Goal: Information Seeking & Learning: Learn about a topic

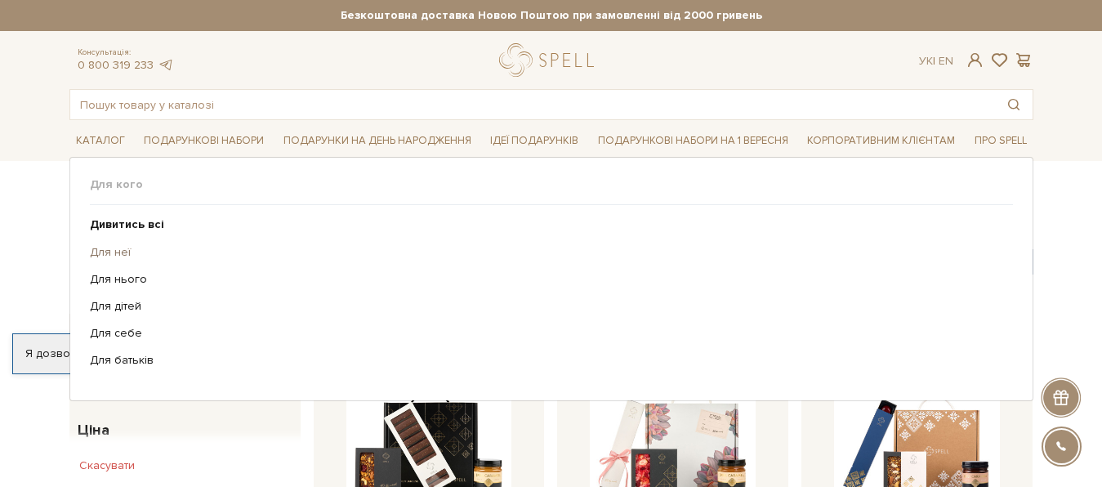
click at [116, 251] on link "Для неї" at bounding box center [545, 252] width 911 height 15
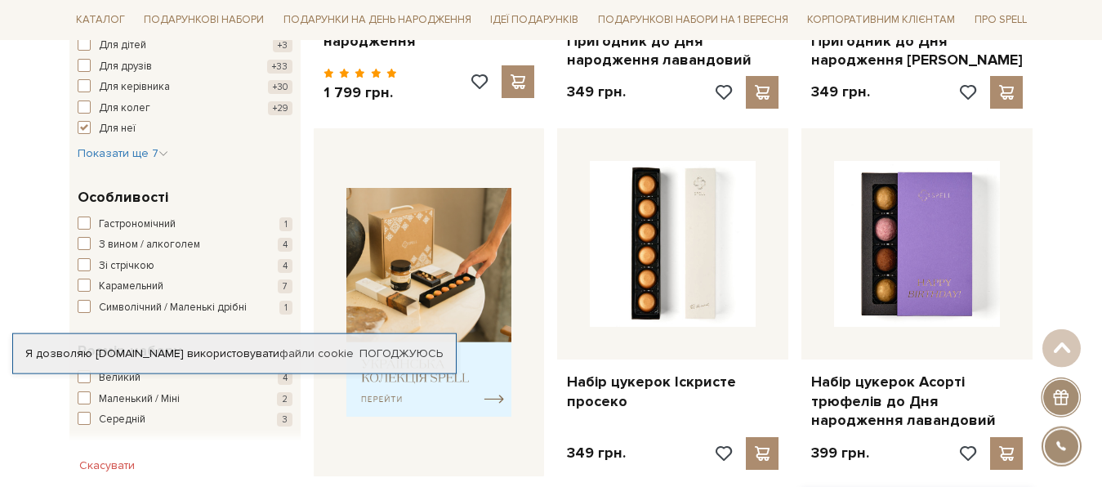
scroll to position [667, 0]
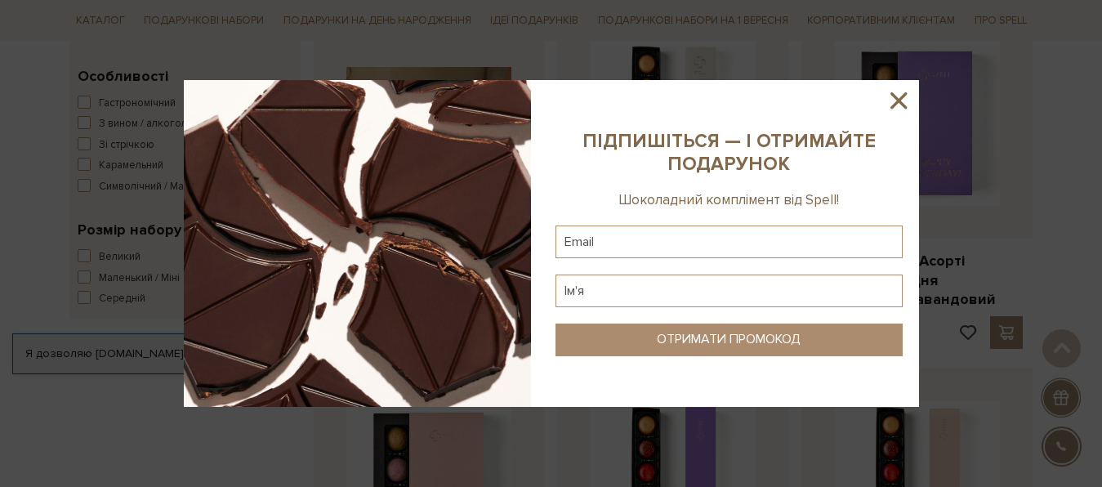
click at [894, 95] on icon at bounding box center [899, 100] width 16 height 16
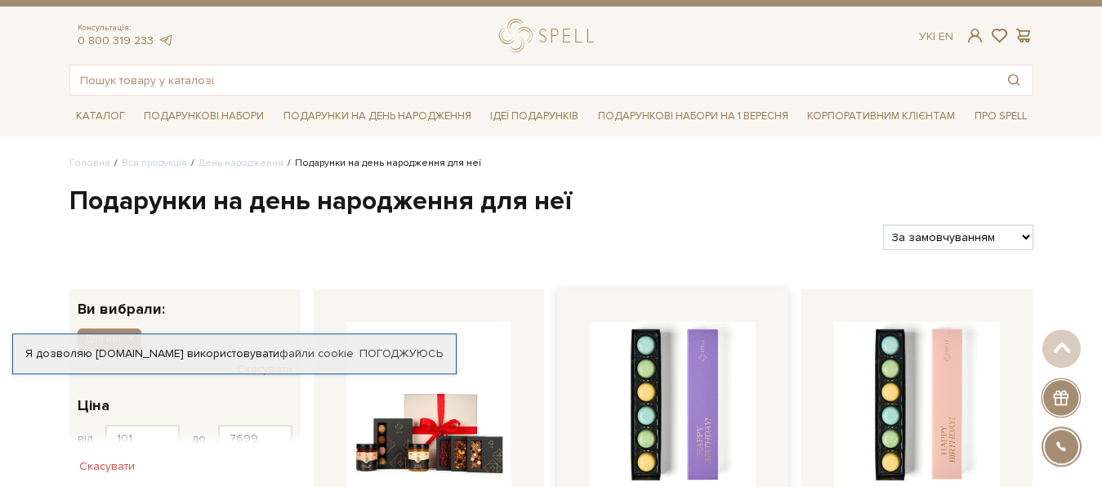
scroll to position [83, 0]
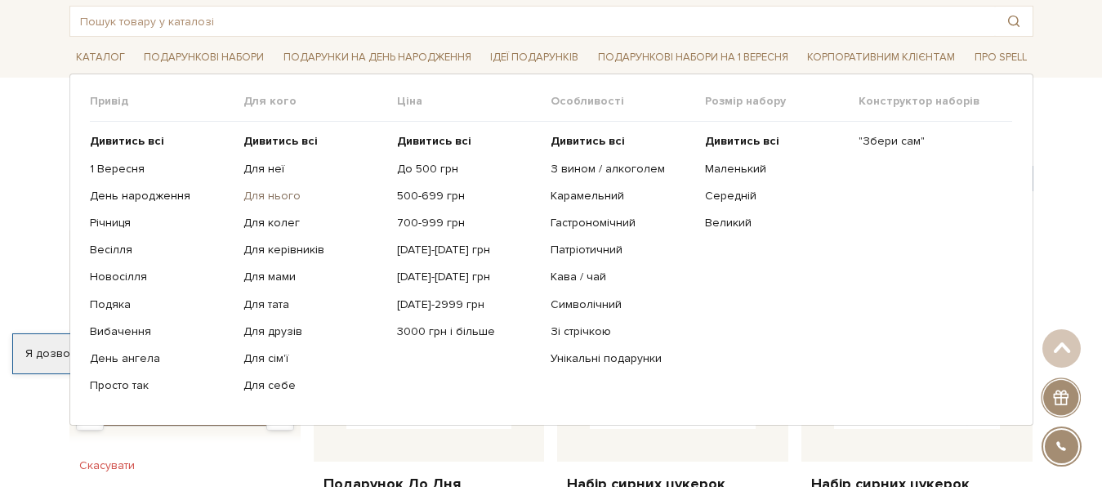
click at [284, 193] on link "Для нього" at bounding box center [313, 196] width 141 height 15
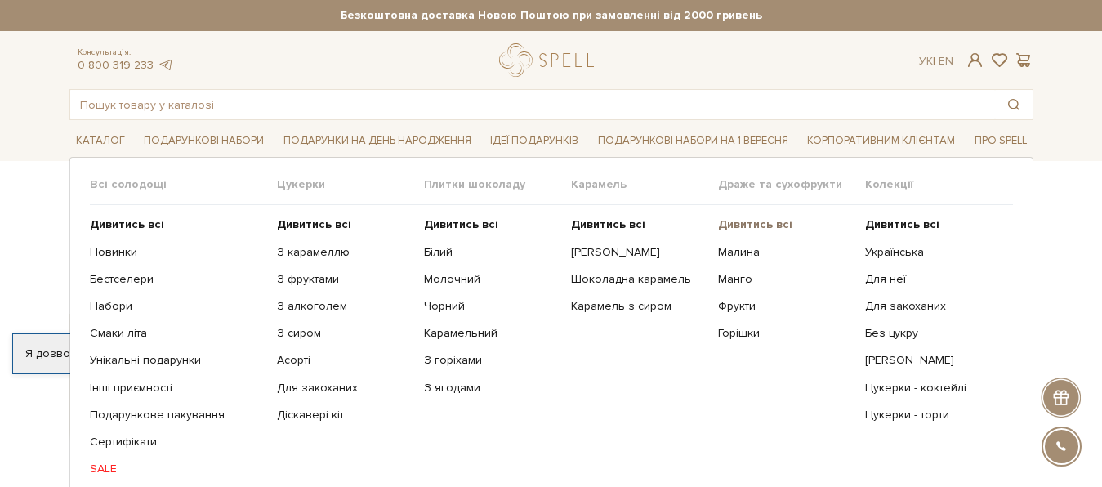
click at [748, 222] on b "Дивитись всі" at bounding box center [755, 224] width 74 height 14
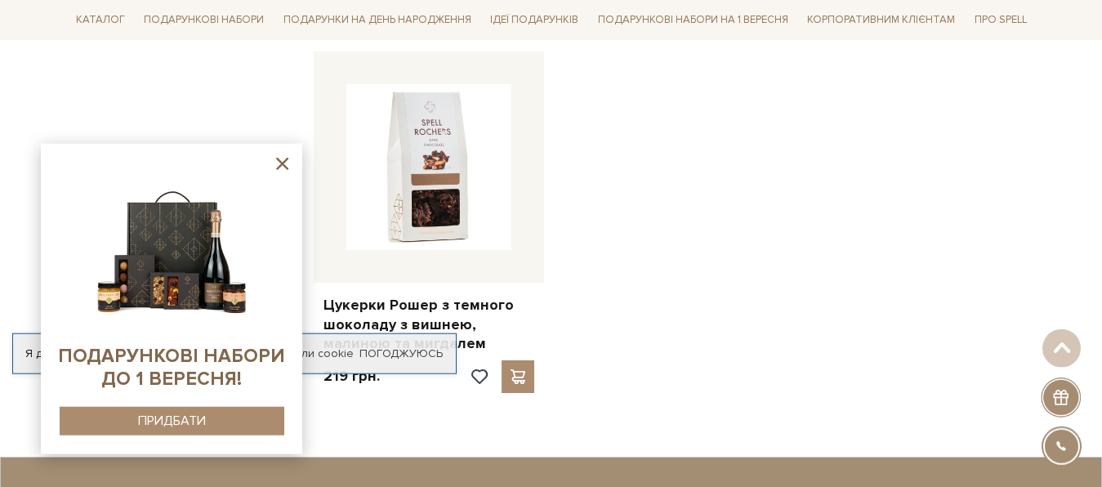
scroll to position [1848, 0]
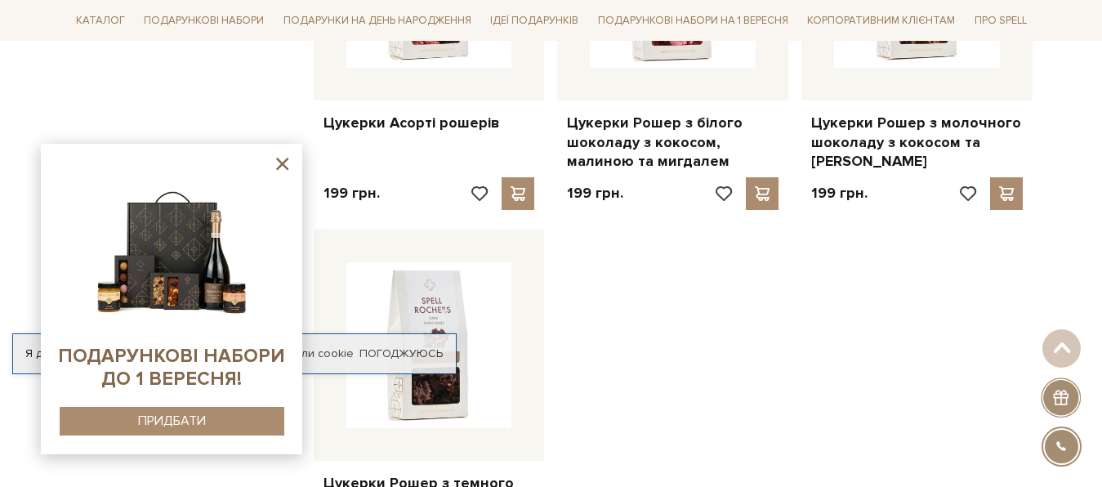
click at [286, 164] on icon at bounding box center [282, 164] width 20 height 20
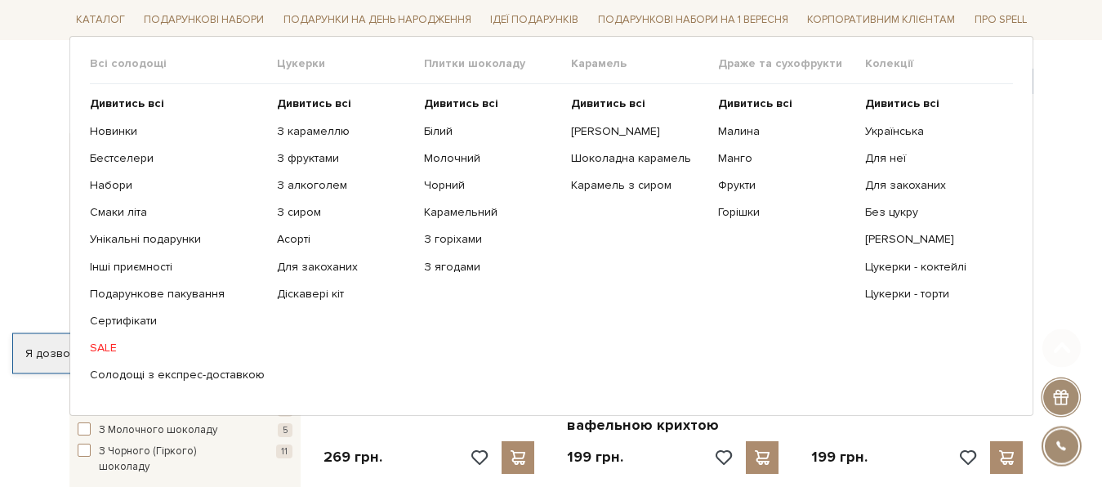
scroll to position [181, 0]
click at [127, 101] on b "Дивитись всі" at bounding box center [127, 104] width 74 height 14
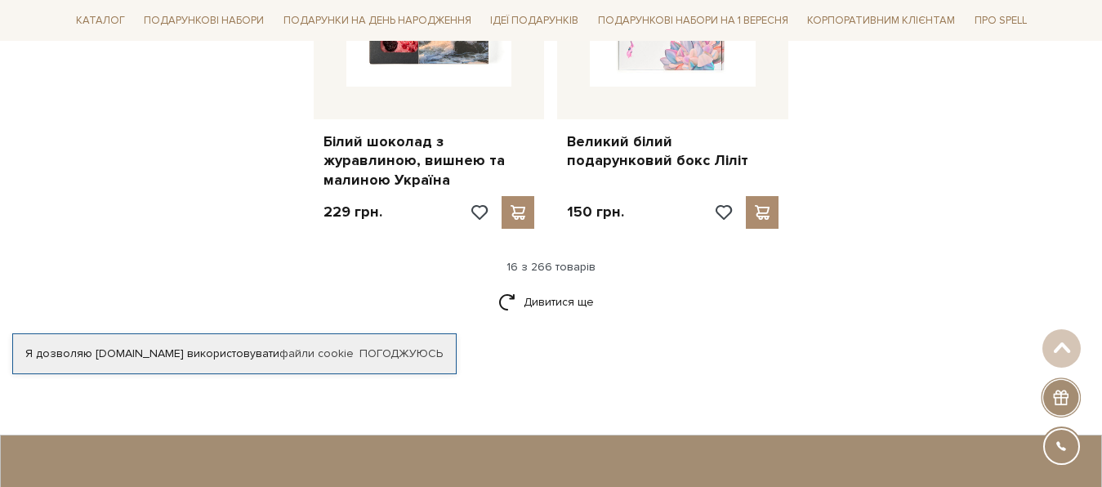
scroll to position [2265, 0]
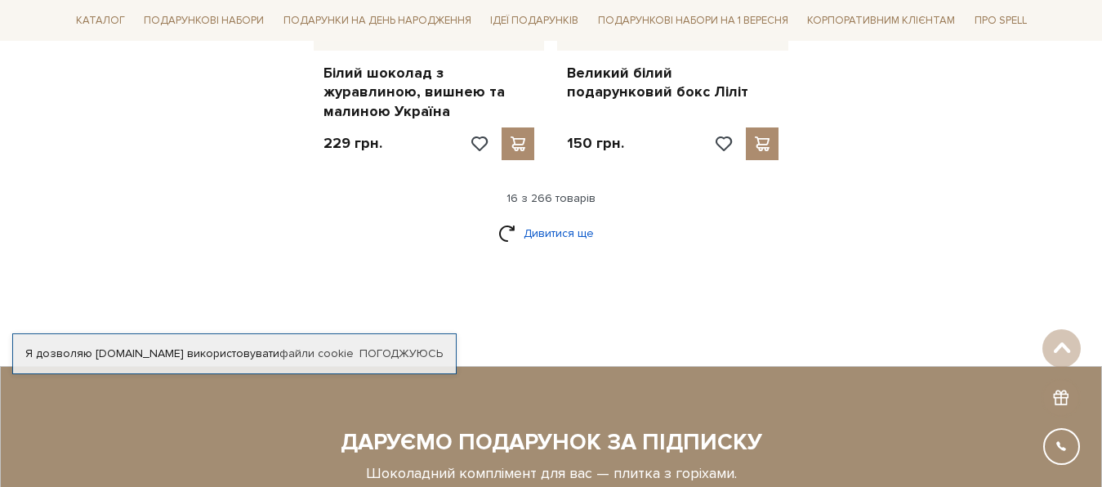
click at [551, 219] on link "Дивитися ще" at bounding box center [551, 233] width 106 height 29
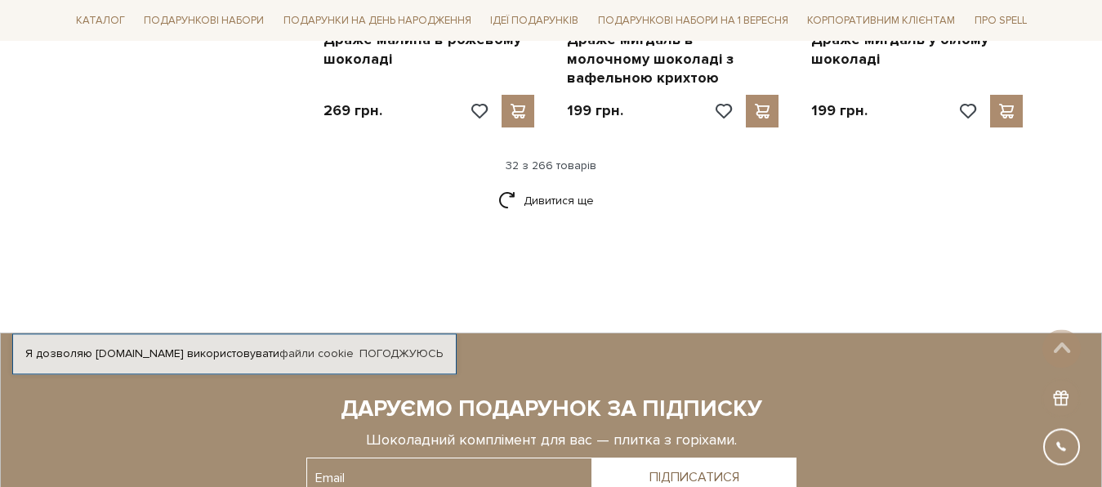
scroll to position [4098, 0]
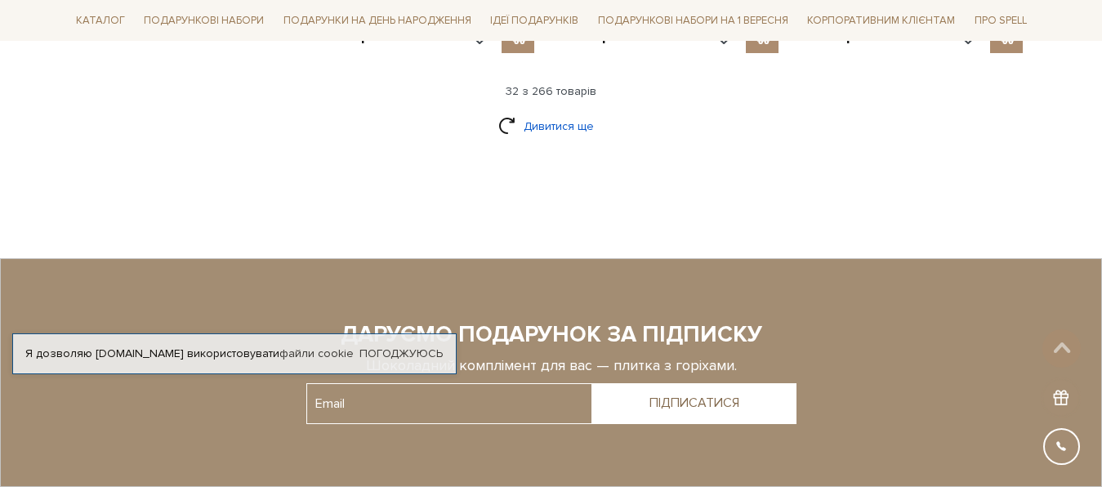
click at [549, 112] on link "Дивитися ще" at bounding box center [551, 126] width 106 height 29
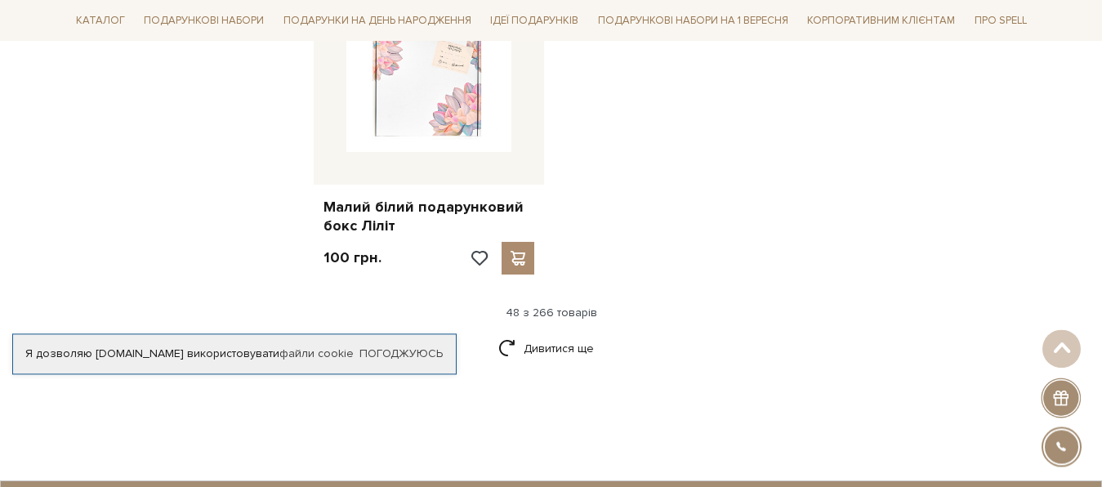
scroll to position [6015, 0]
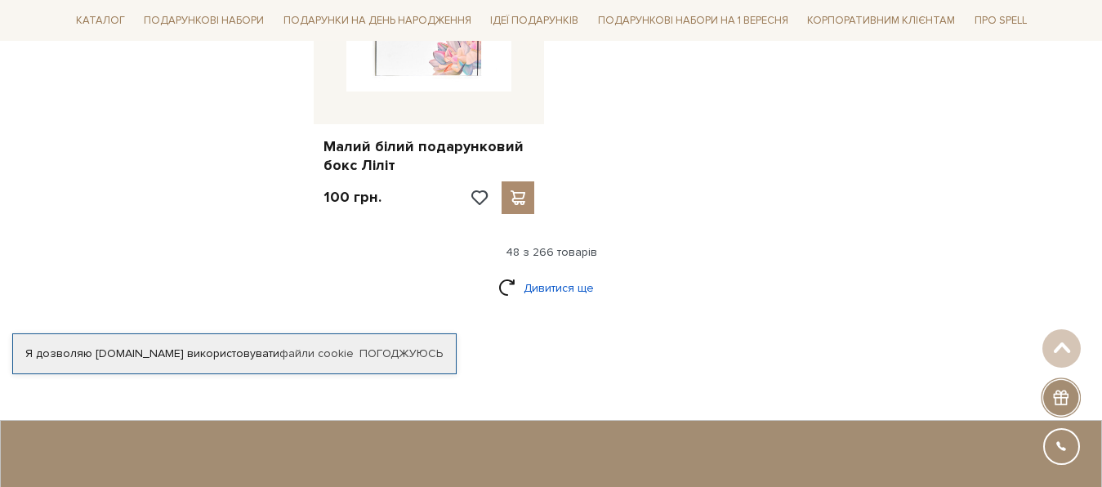
click at [547, 274] on link "Дивитися ще" at bounding box center [551, 288] width 106 height 29
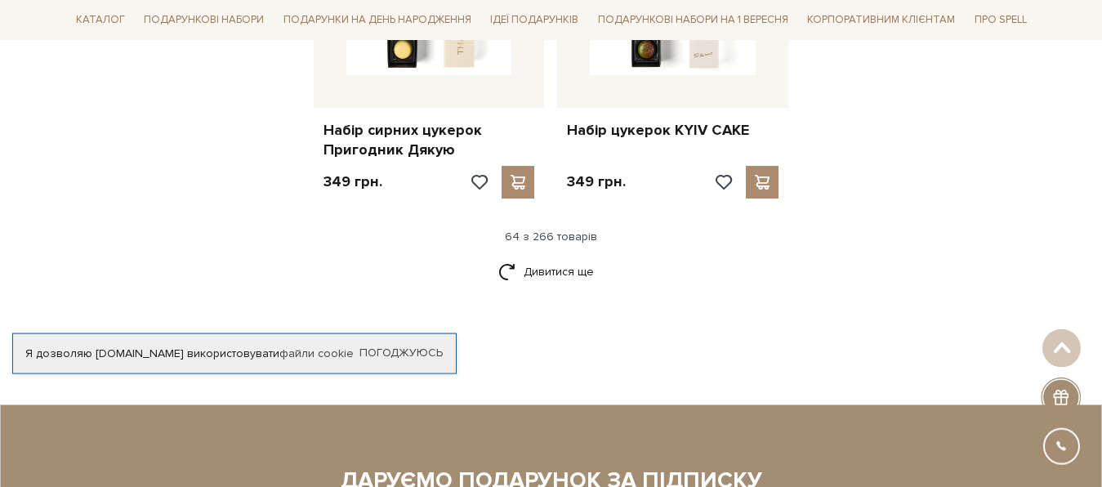
scroll to position [7848, 0]
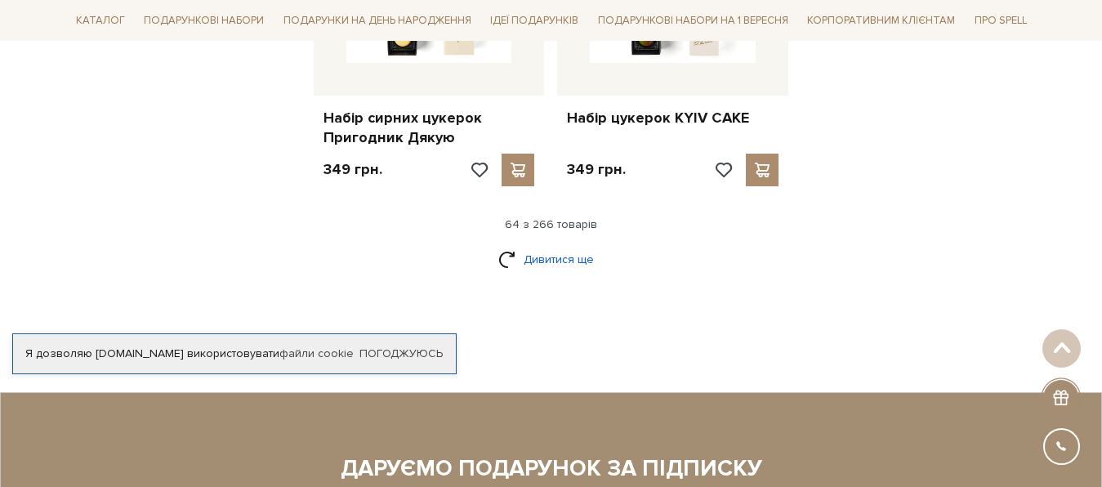
click at [550, 245] on link "Дивитися ще" at bounding box center [551, 259] width 106 height 29
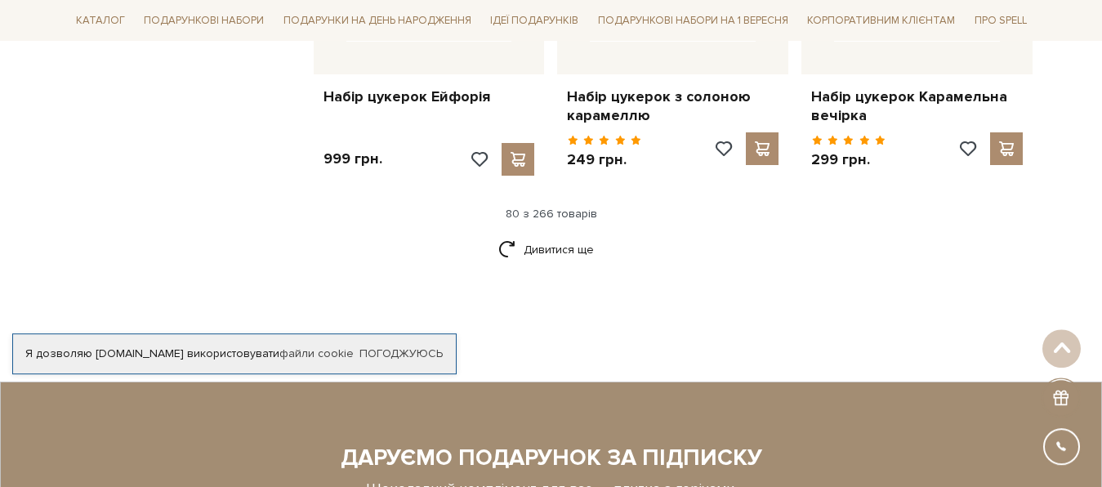
scroll to position [9681, 0]
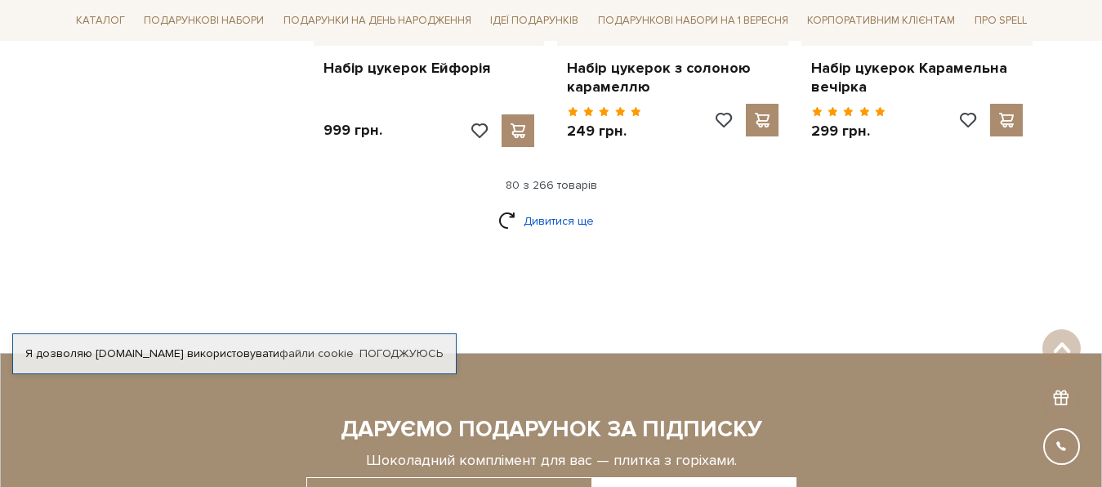
click at [574, 207] on link "Дивитися ще" at bounding box center [551, 221] width 106 height 29
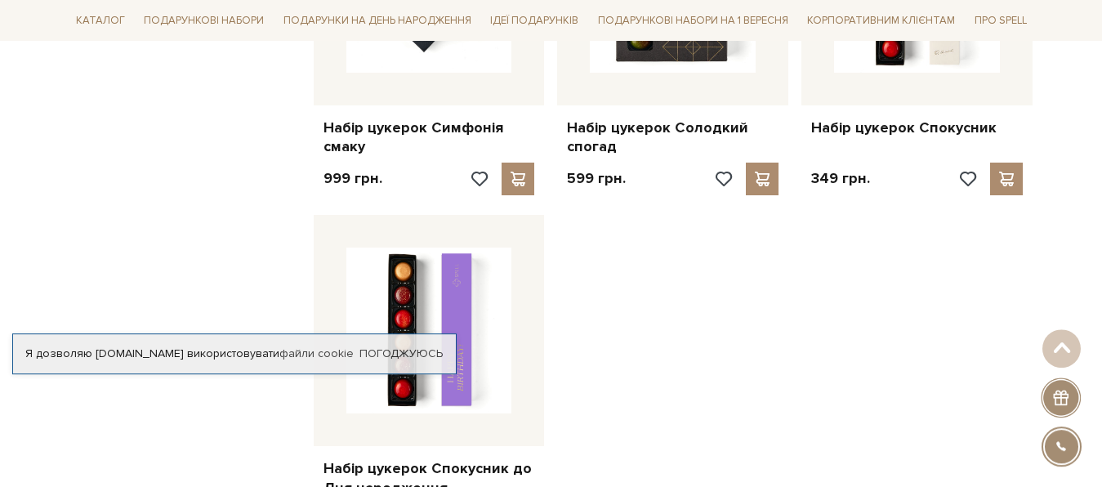
scroll to position [11598, 0]
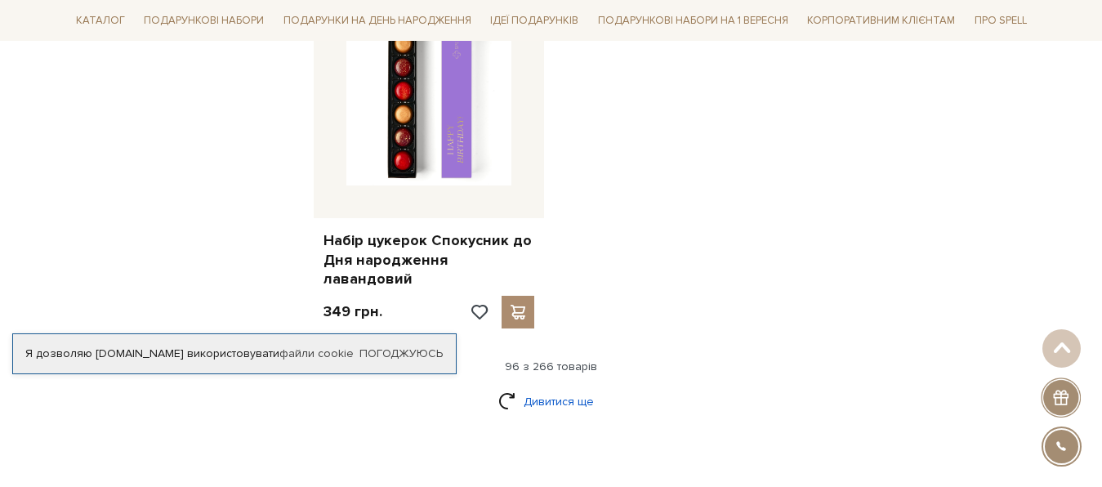
click at [554, 387] on link "Дивитися ще" at bounding box center [551, 401] width 106 height 29
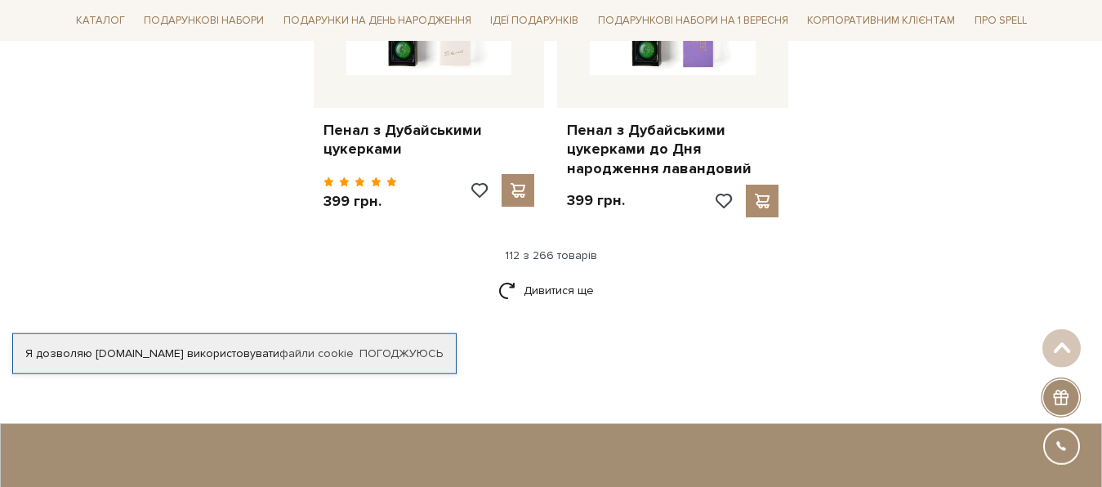
scroll to position [13515, 0]
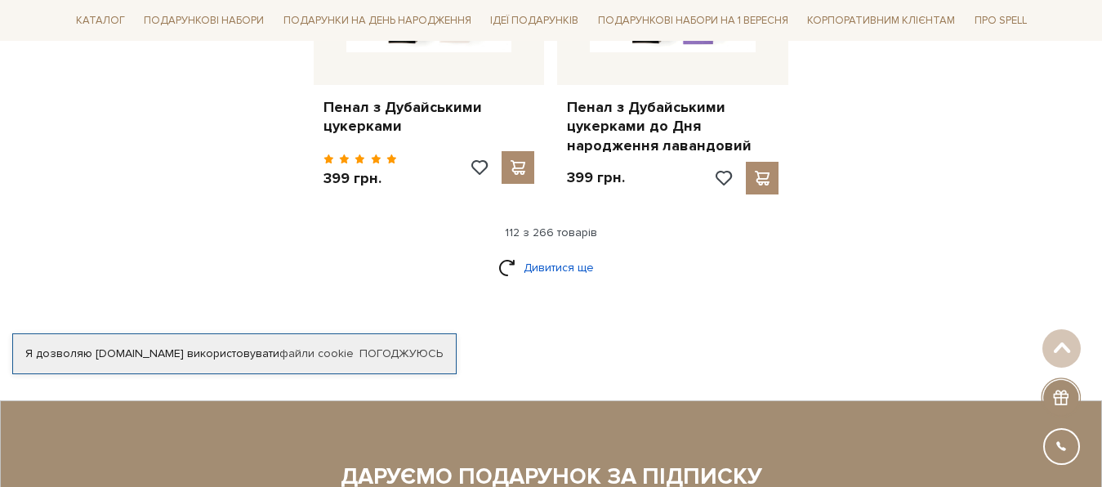
click at [547, 253] on link "Дивитися ще" at bounding box center [551, 267] width 106 height 29
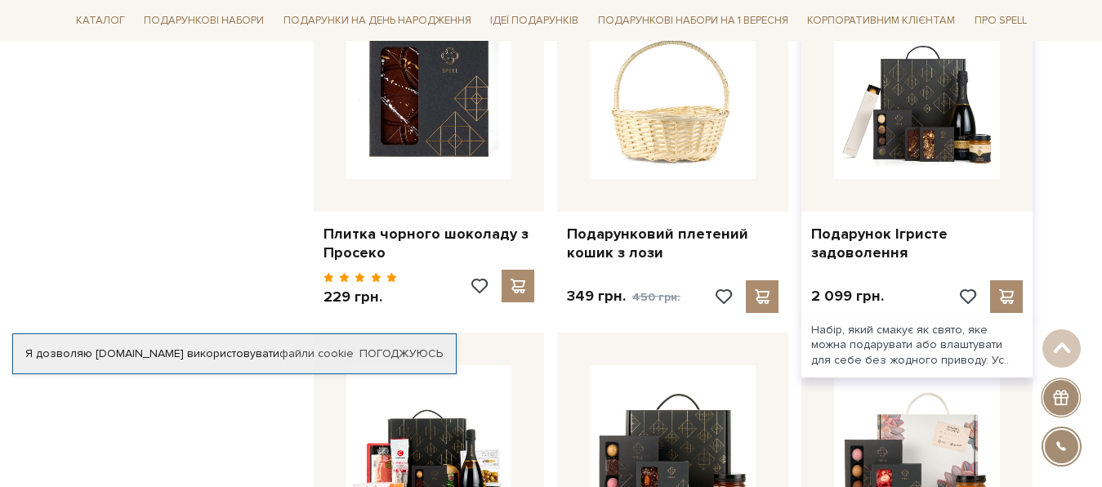
scroll to position [15098, 0]
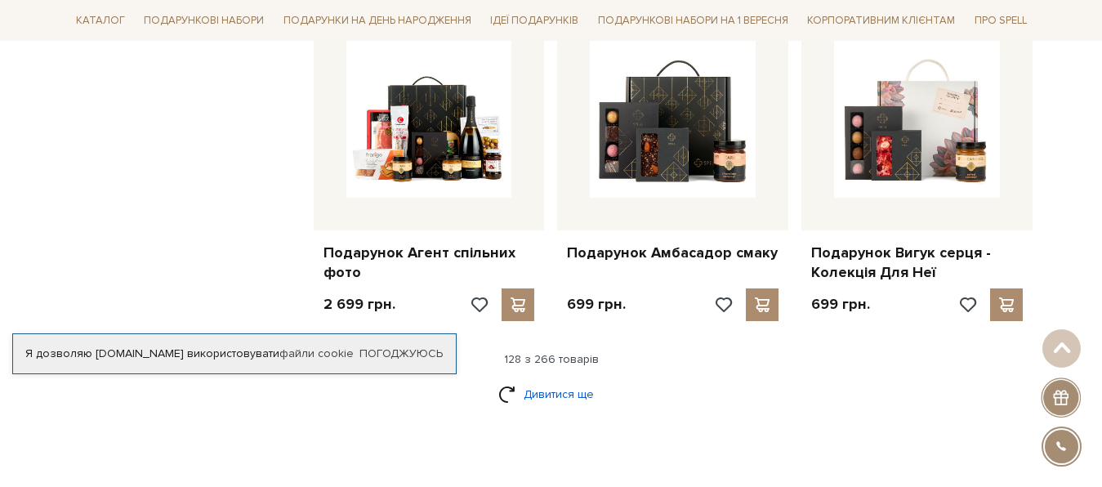
click at [572, 380] on link "Дивитися ще" at bounding box center [551, 394] width 106 height 29
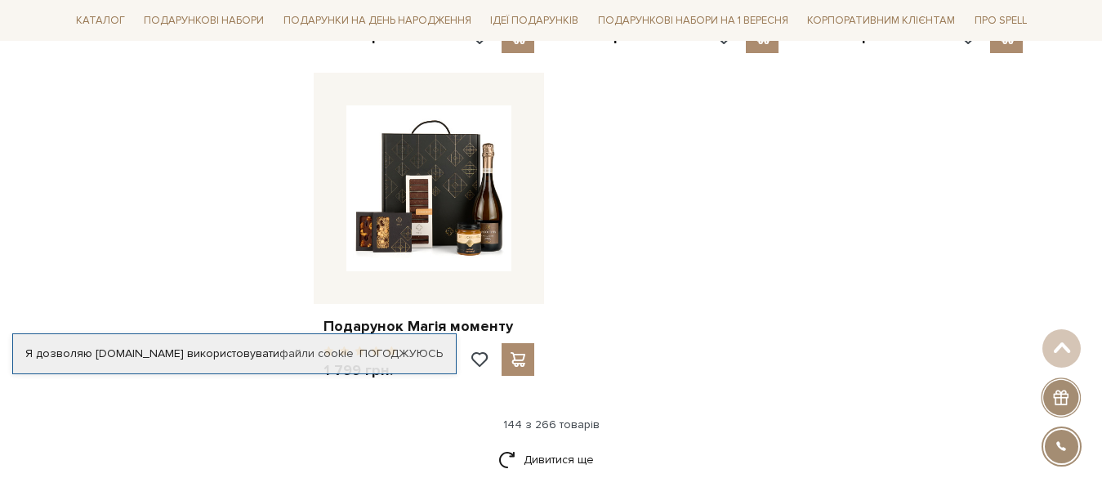
scroll to position [17181, 0]
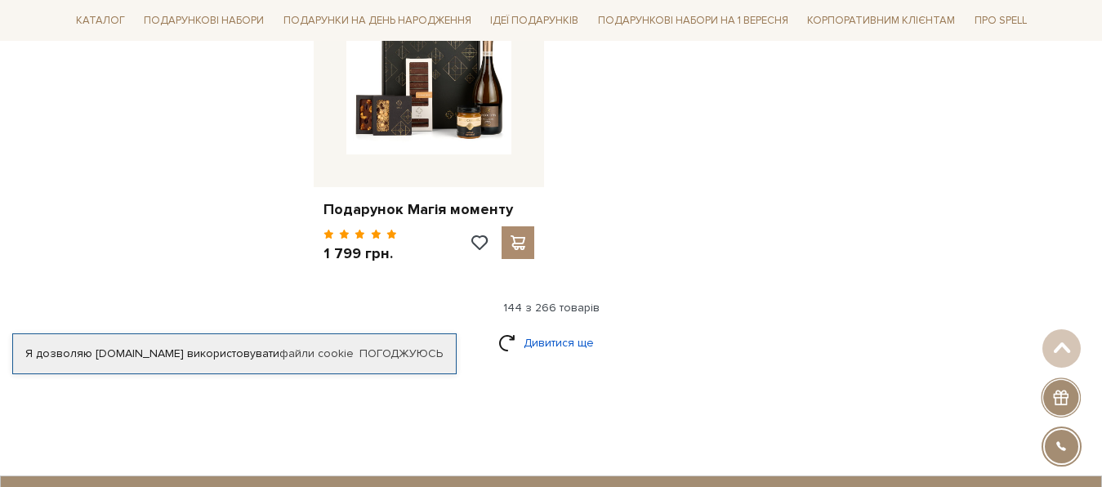
click at [562, 328] on link "Дивитися ще" at bounding box center [551, 342] width 106 height 29
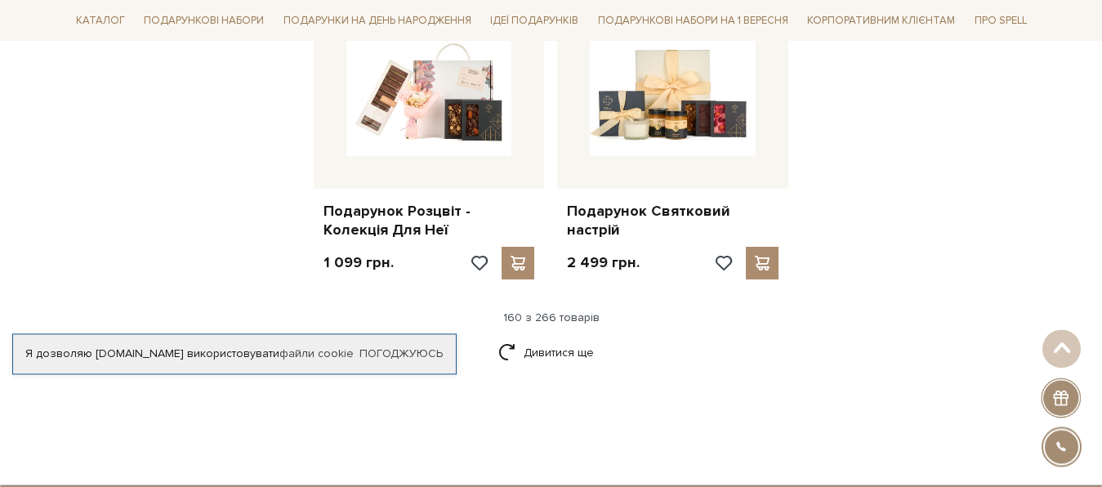
scroll to position [18931, 0]
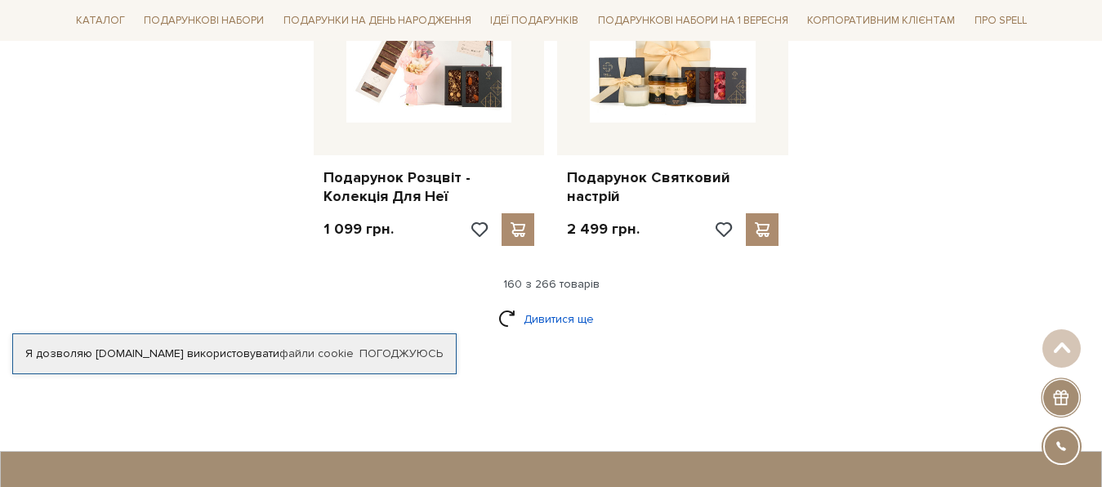
click at [544, 305] on link "Дивитися ще" at bounding box center [551, 319] width 106 height 29
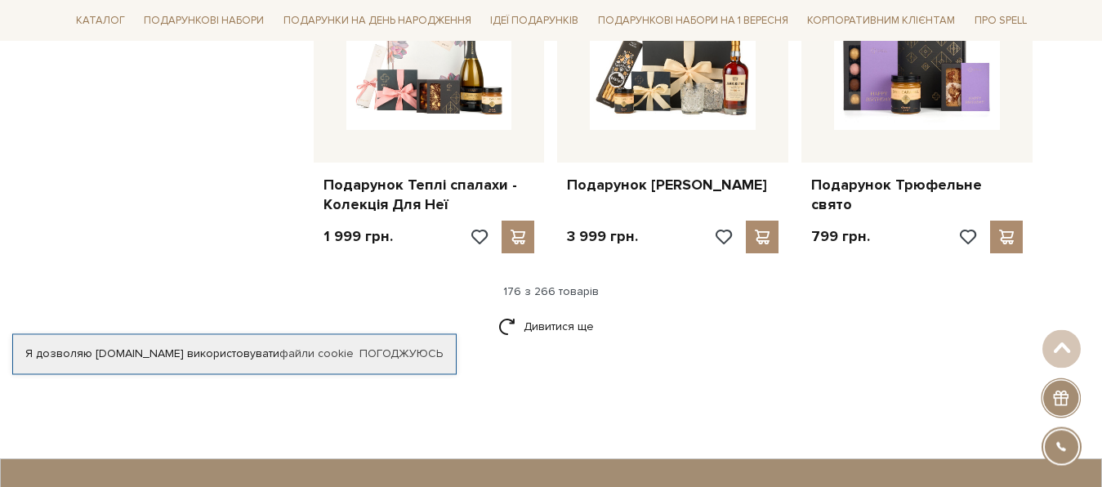
scroll to position [20681, 0]
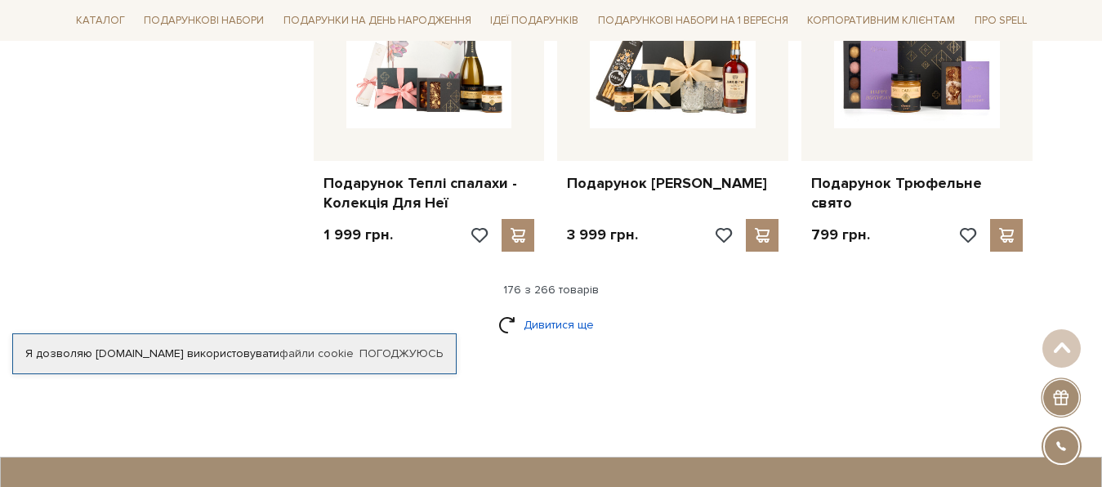
click at [560, 310] on link "Дивитися ще" at bounding box center [551, 324] width 106 height 29
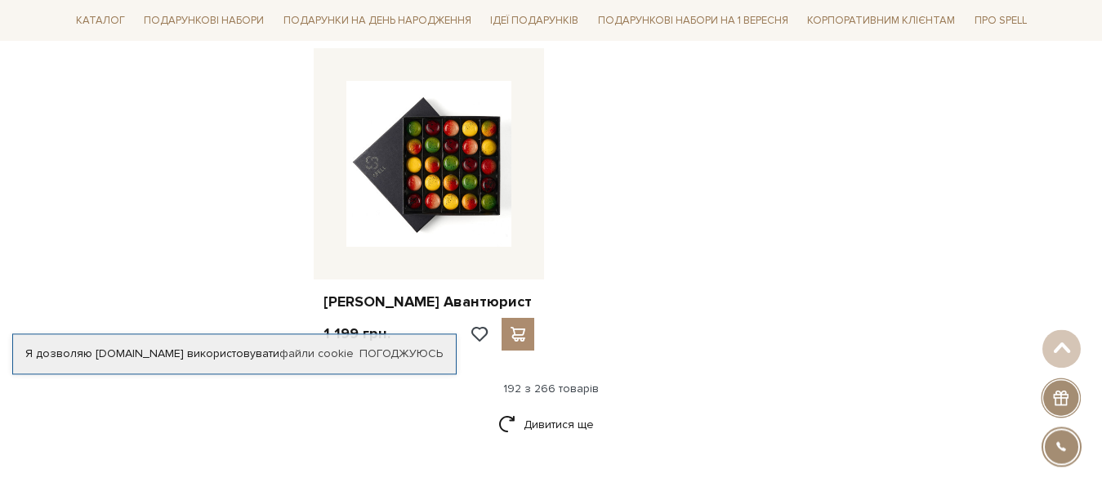
scroll to position [22765, 0]
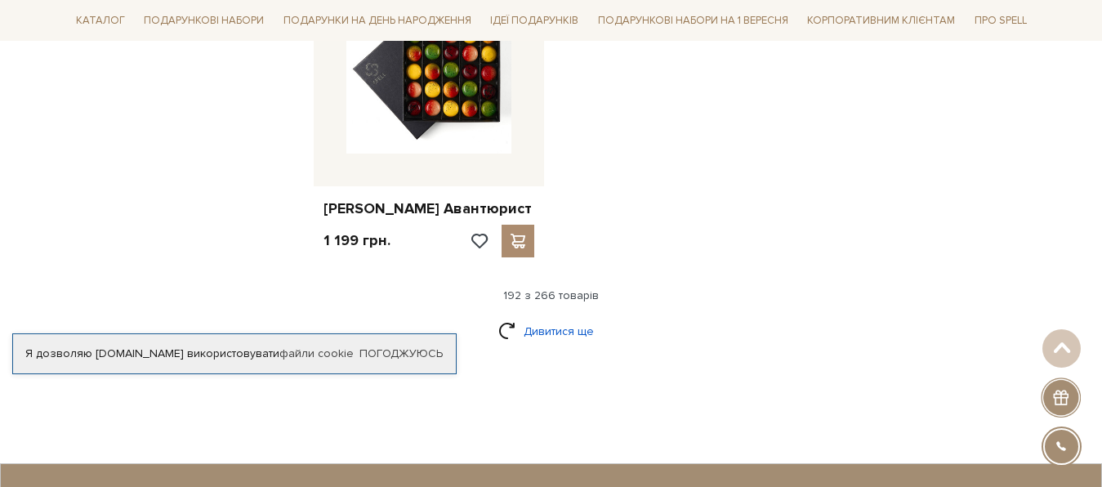
click at [565, 317] on link "Дивитися ще" at bounding box center [551, 331] width 106 height 29
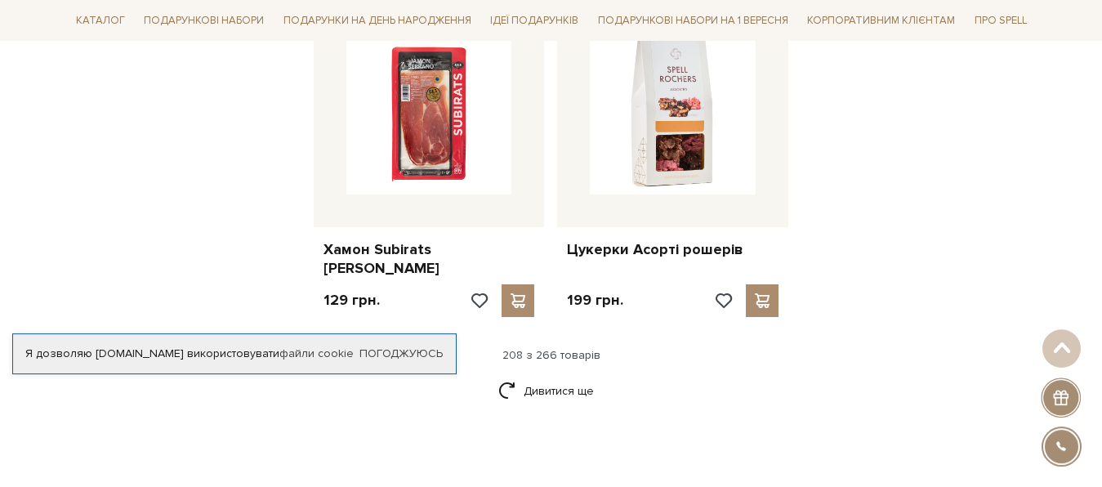
scroll to position [24431, 0]
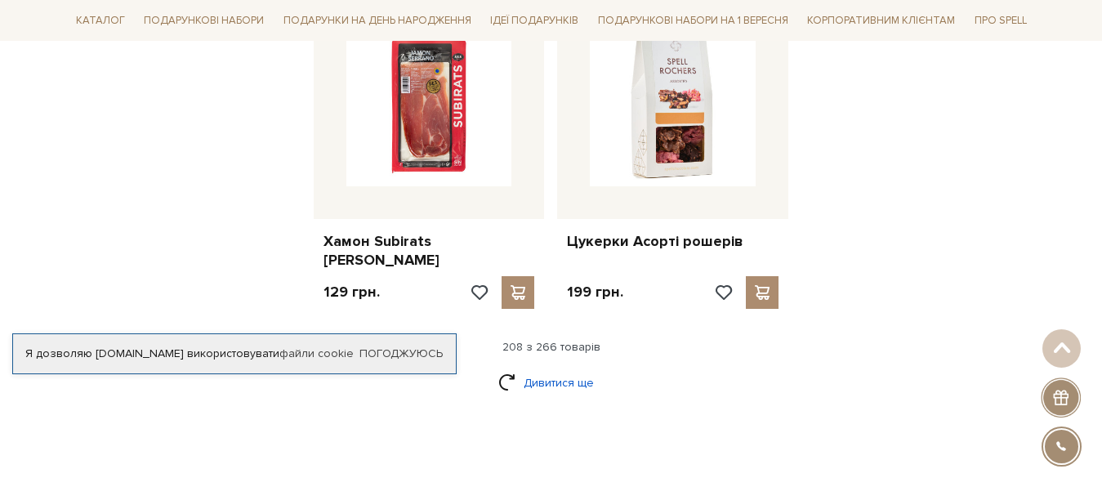
click at [578, 368] on link "Дивитися ще" at bounding box center [551, 382] width 106 height 29
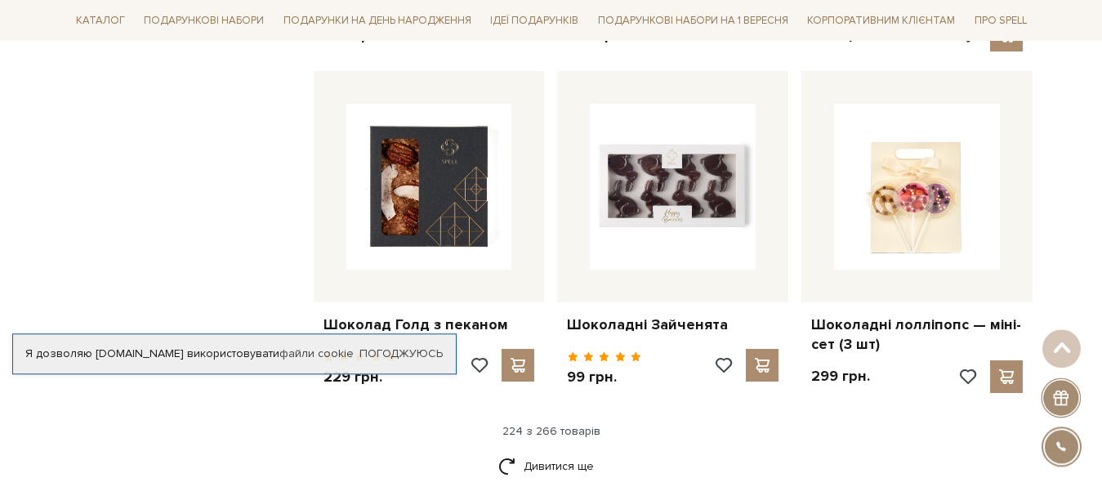
scroll to position [26098, 0]
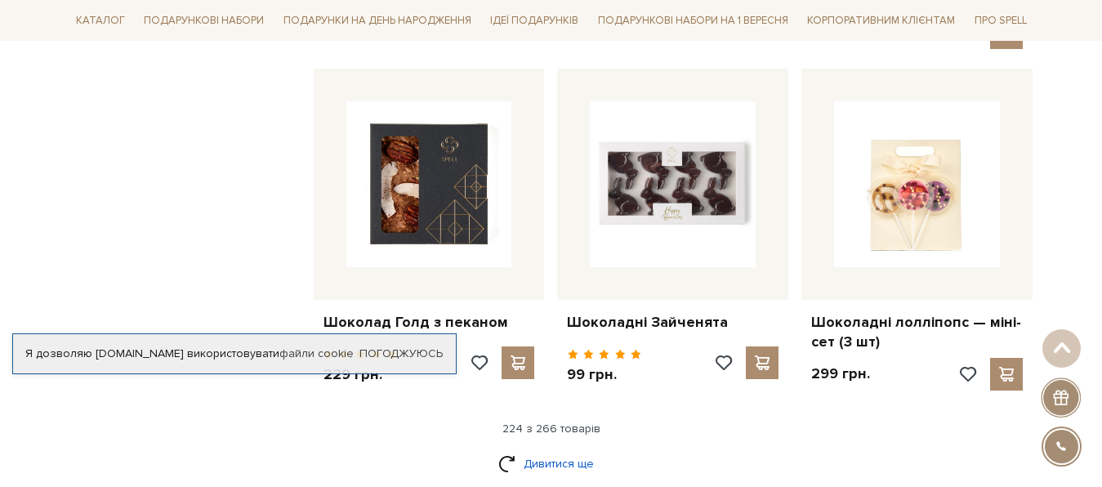
click at [548, 449] on link "Дивитися ще" at bounding box center [551, 463] width 106 height 29
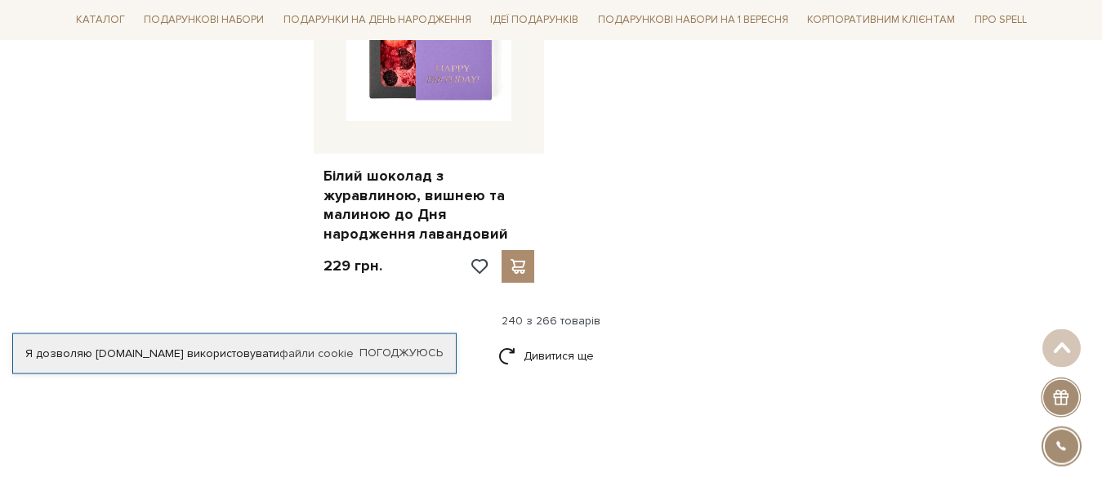
scroll to position [28348, 0]
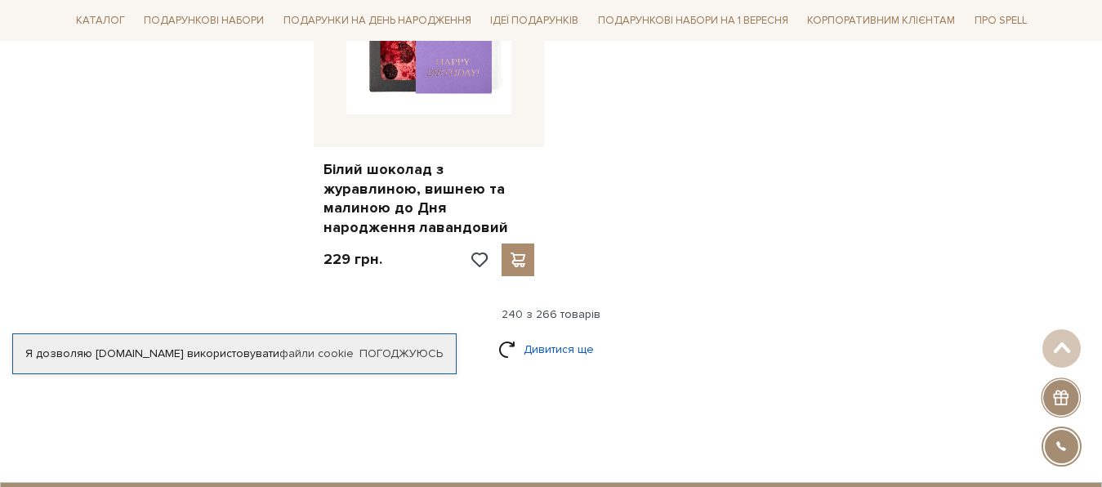
click at [559, 335] on link "Дивитися ще" at bounding box center [551, 349] width 106 height 29
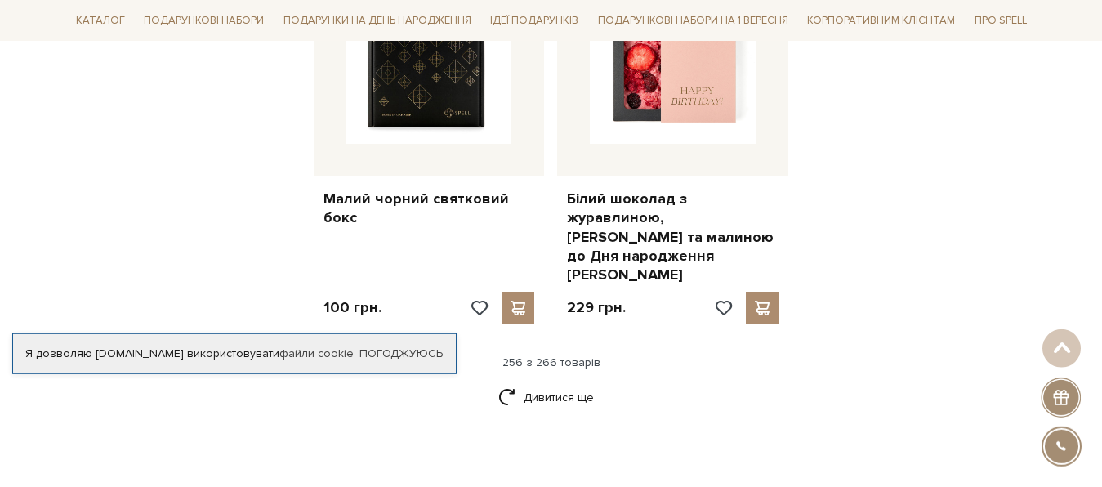
scroll to position [30181, 0]
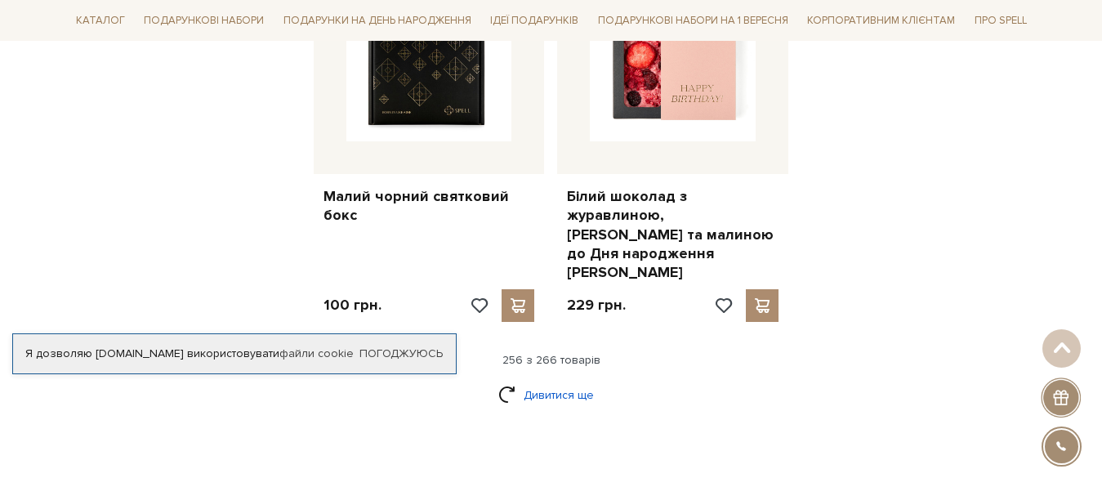
click at [557, 381] on link "Дивитися ще" at bounding box center [551, 395] width 106 height 29
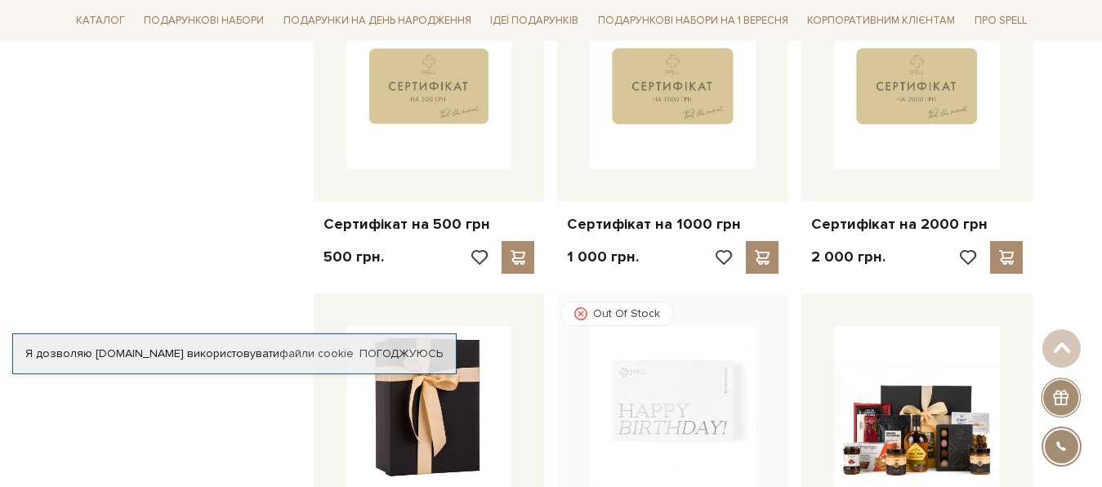
scroll to position [31264, 0]
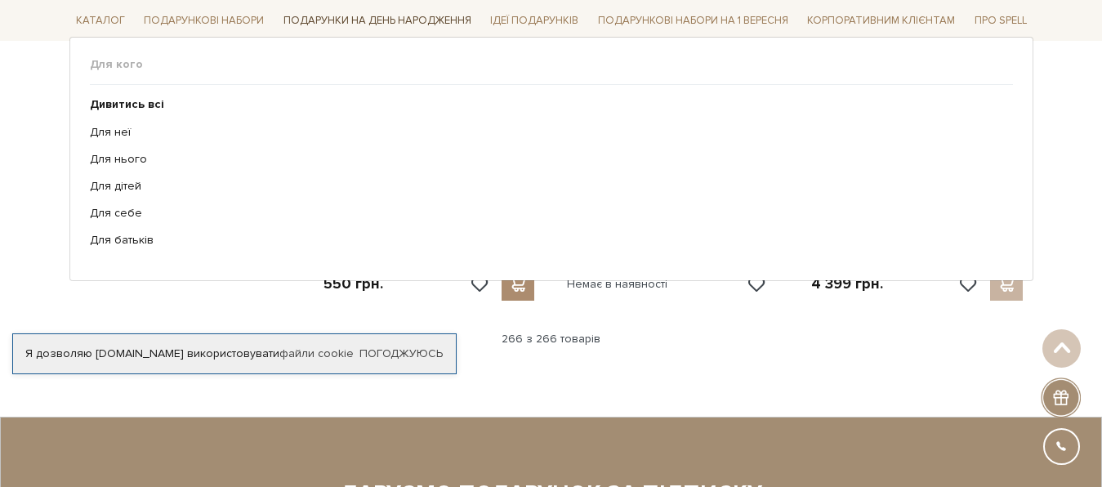
click at [327, 16] on link "Подарунки на День народження" at bounding box center [377, 20] width 201 height 25
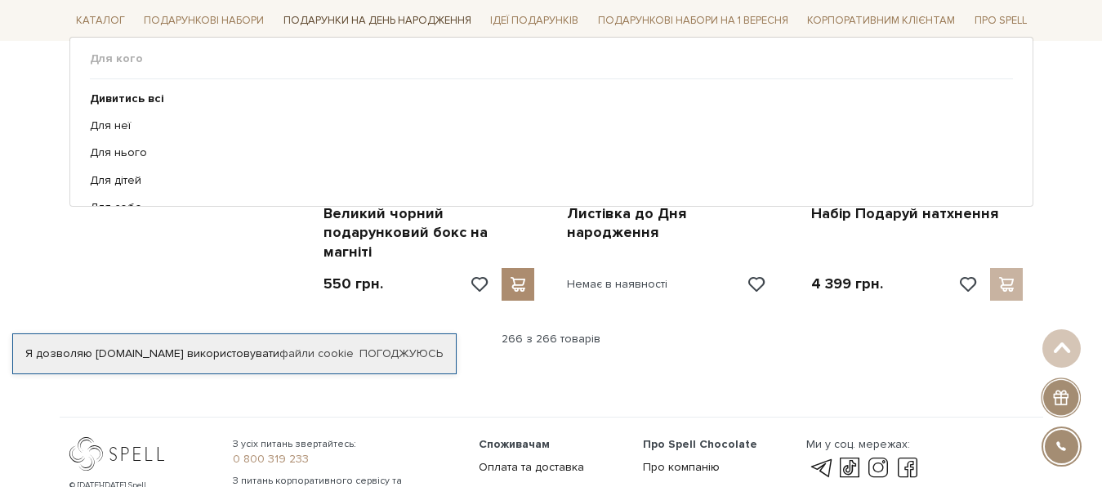
scroll to position [31221, 0]
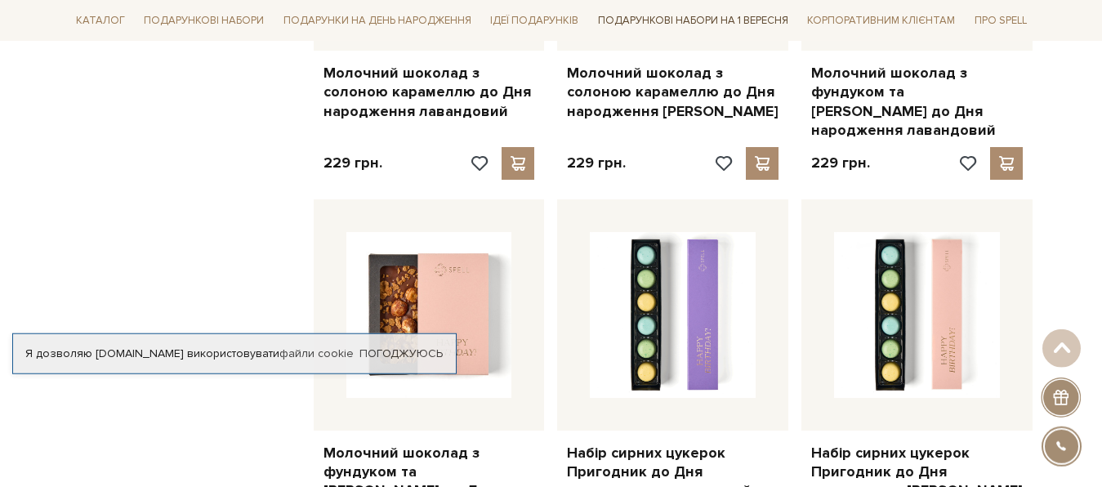
scroll to position [1598, 0]
